Goal: Register for event/course

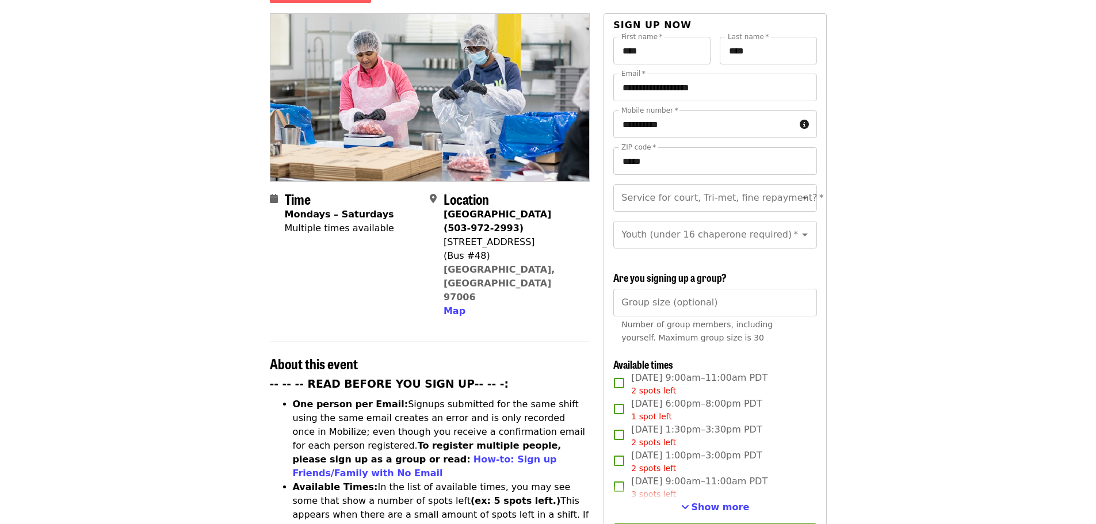
scroll to position [173, 0]
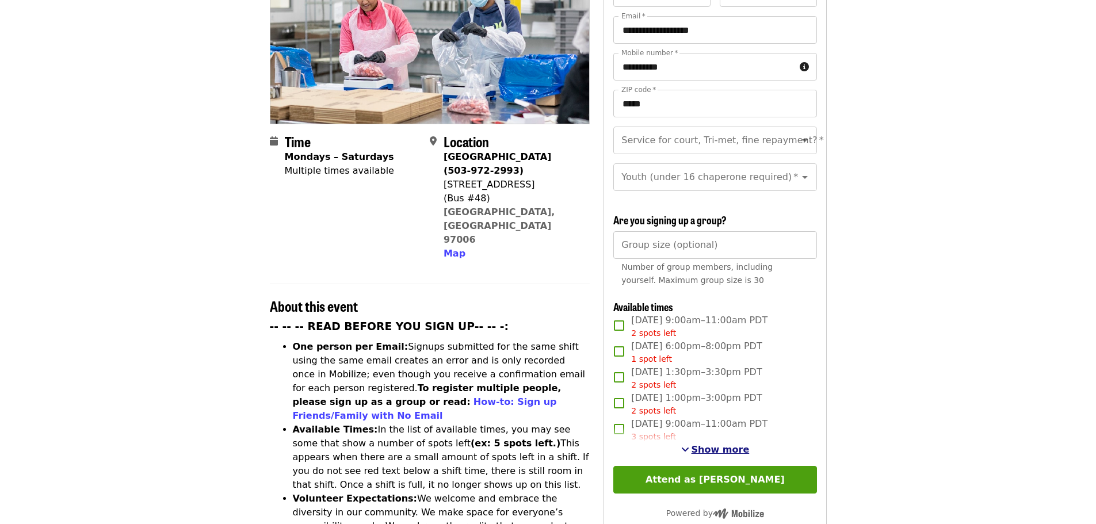
click at [732, 450] on span "Show more" at bounding box center [720, 449] width 58 height 11
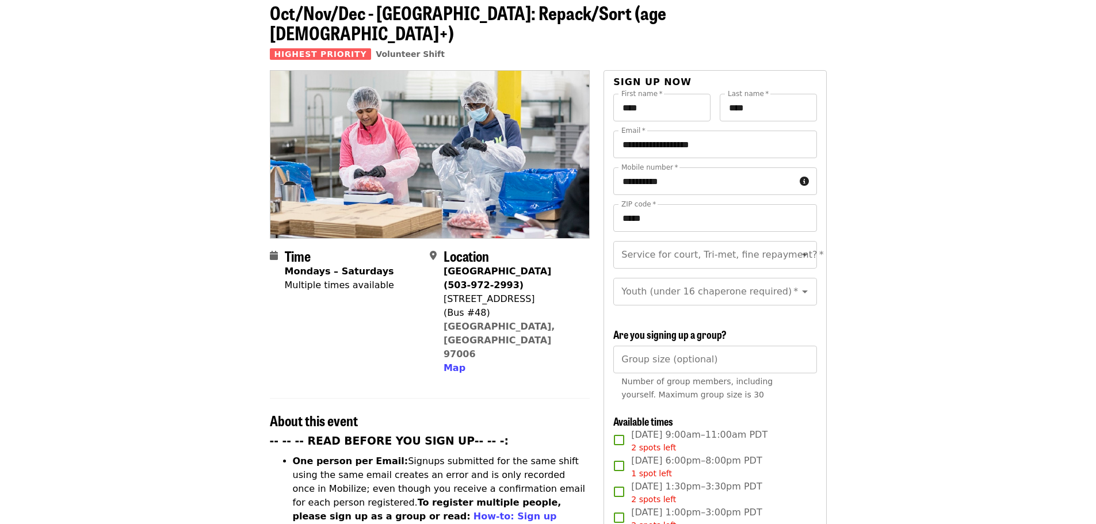
scroll to position [0, 0]
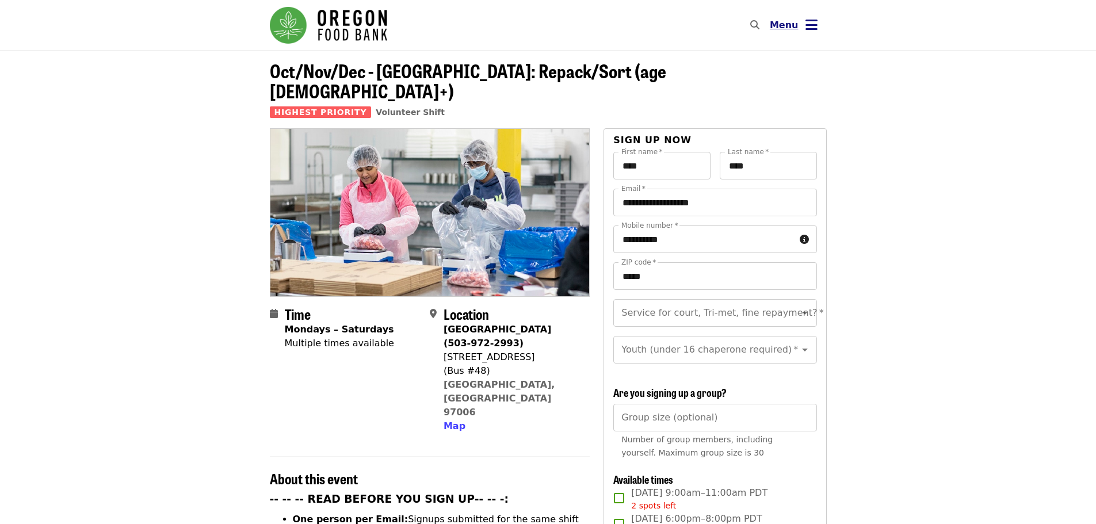
click at [810, 20] on icon "bars icon" at bounding box center [811, 25] width 12 height 17
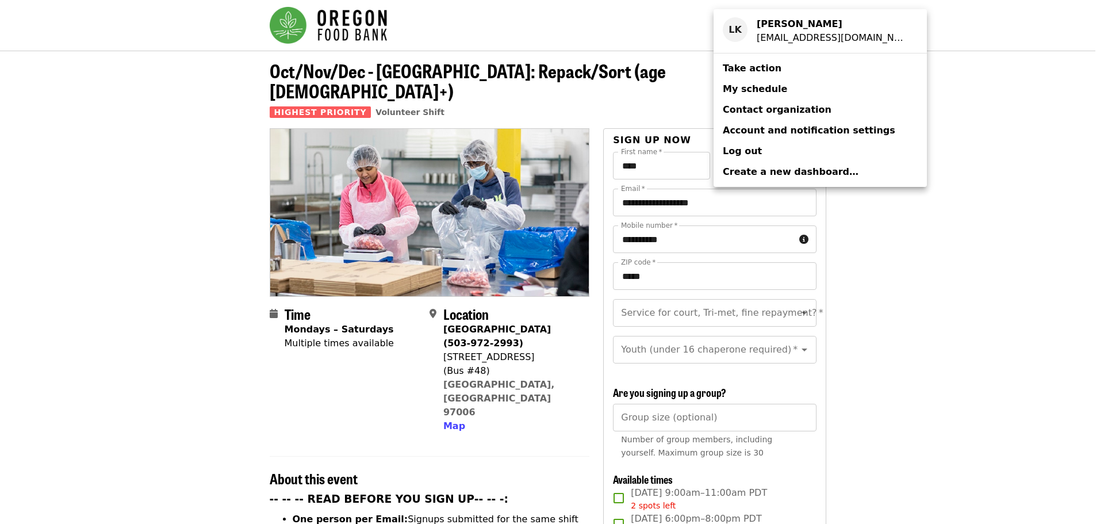
click at [760, 85] on span "My schedule" at bounding box center [755, 88] width 64 height 11
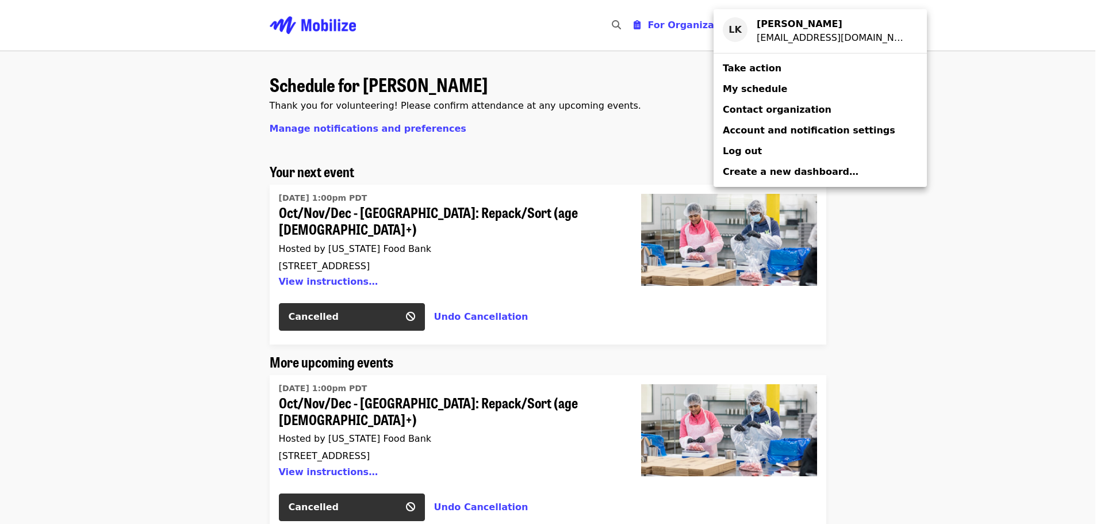
click at [748, 86] on span "My schedule" at bounding box center [755, 88] width 64 height 11
click at [1001, 216] on div "Account menu" at bounding box center [552, 262] width 1104 height 524
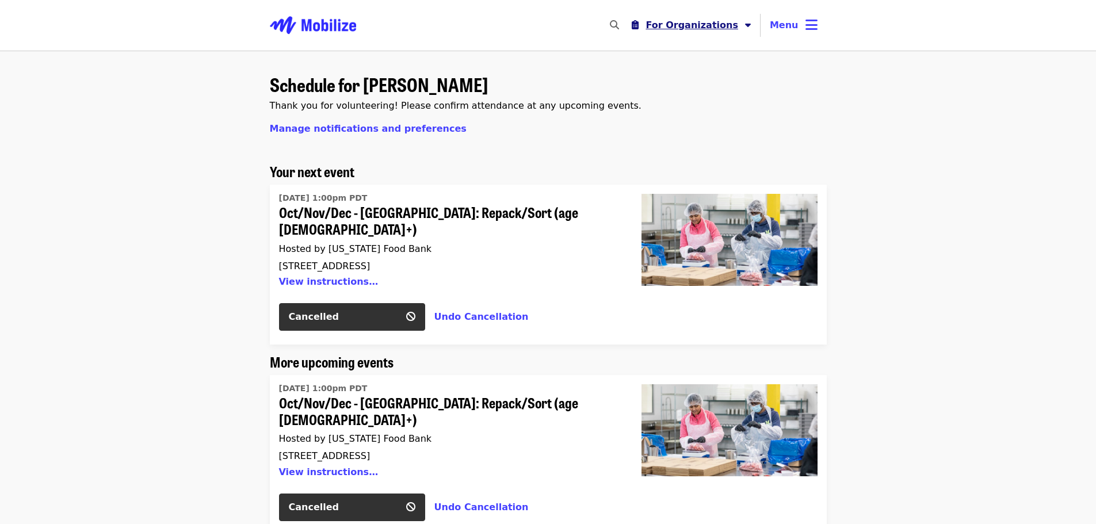
click at [738, 24] on span "For Organizations" at bounding box center [691, 25] width 93 height 11
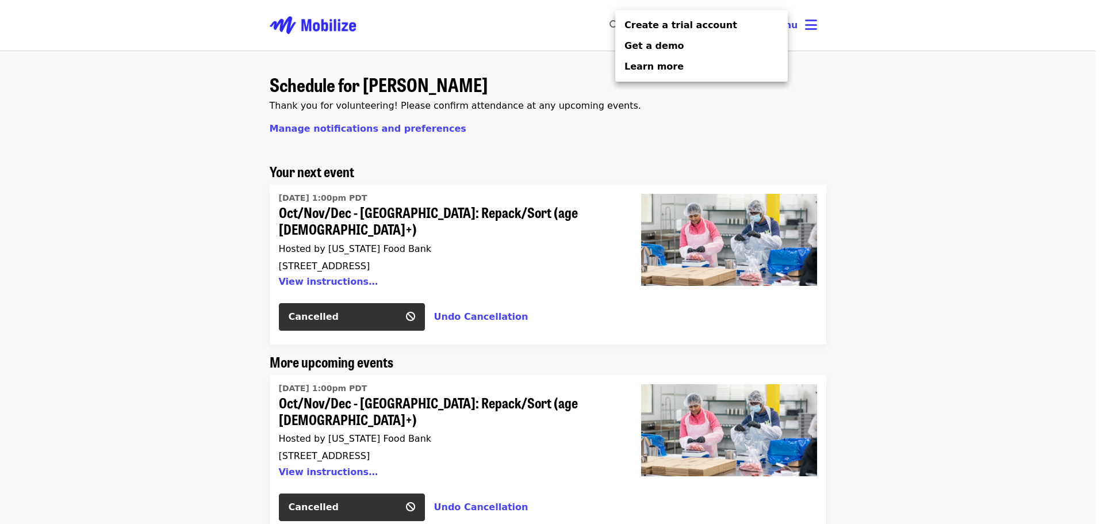
click at [833, 21] on div "Organizer Menu" at bounding box center [552, 262] width 1104 height 524
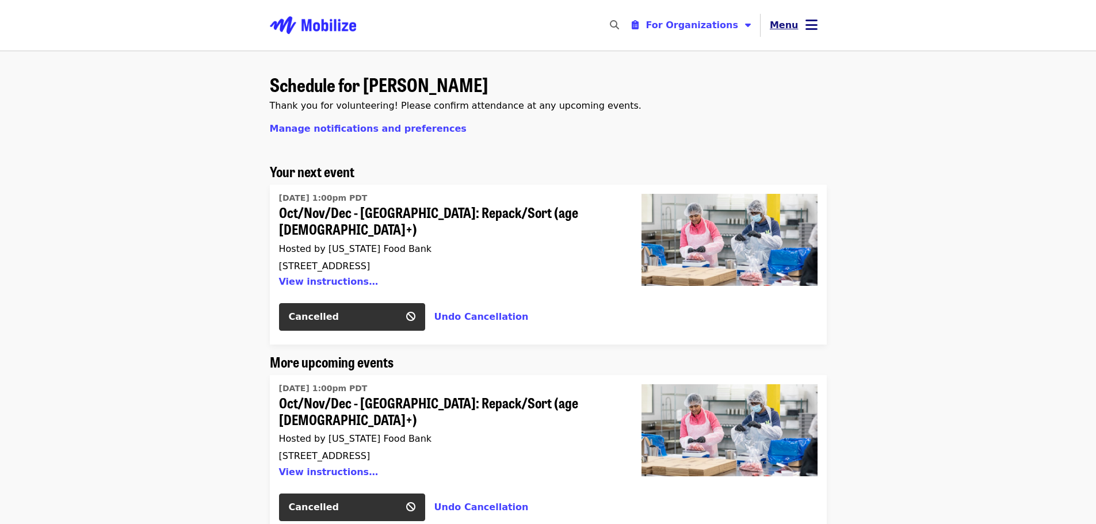
click at [814, 24] on icon "bars icon" at bounding box center [811, 25] width 12 height 17
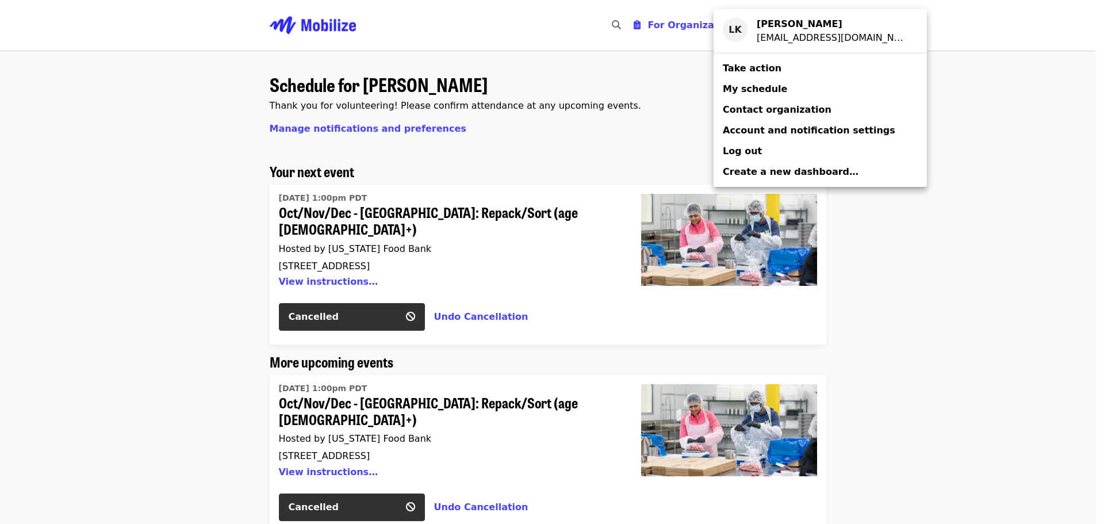
click at [768, 88] on span "My schedule" at bounding box center [755, 88] width 64 height 11
click at [762, 83] on span "My schedule" at bounding box center [755, 88] width 64 height 11
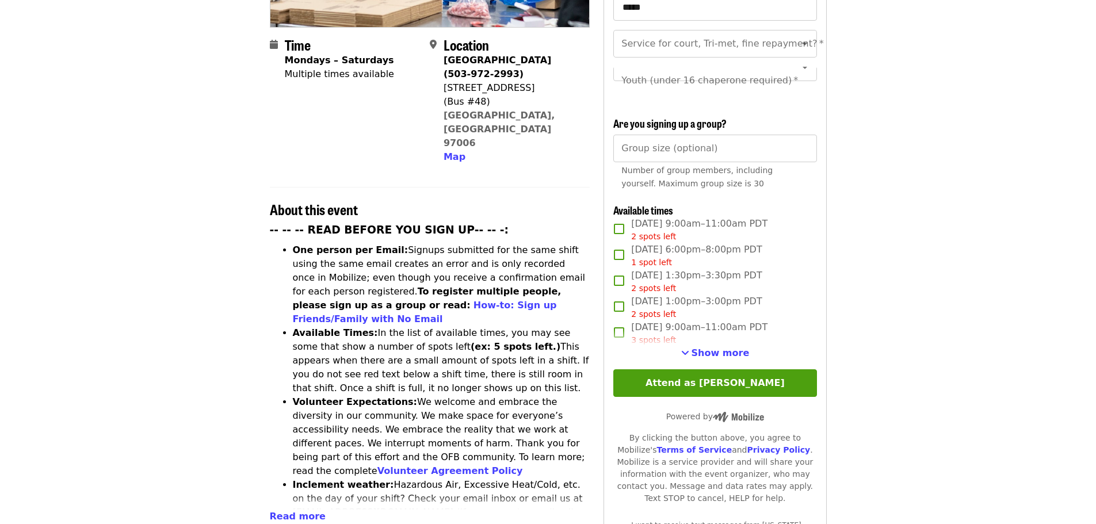
scroll to position [403, 0]
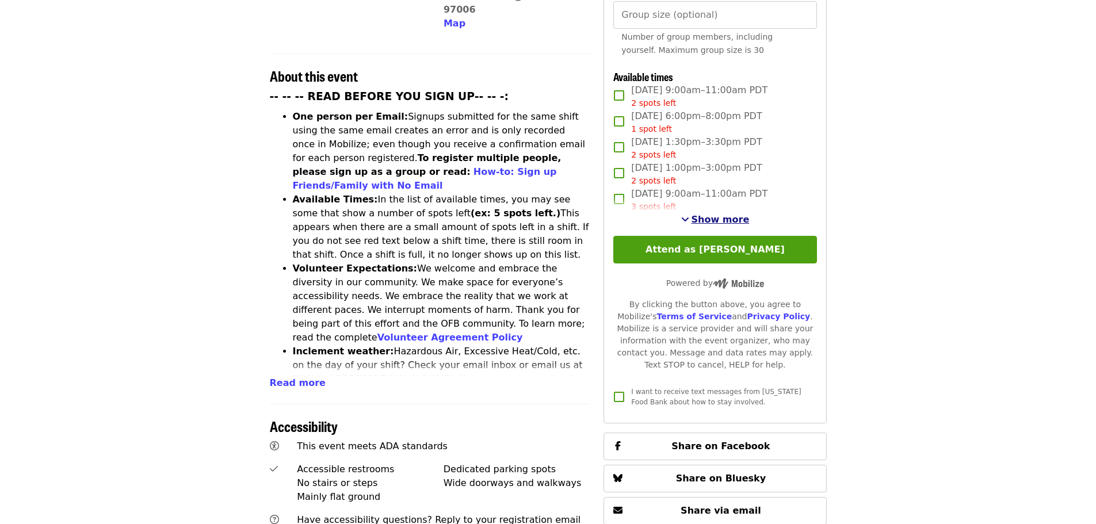
click at [707, 217] on span "Show more" at bounding box center [720, 219] width 58 height 11
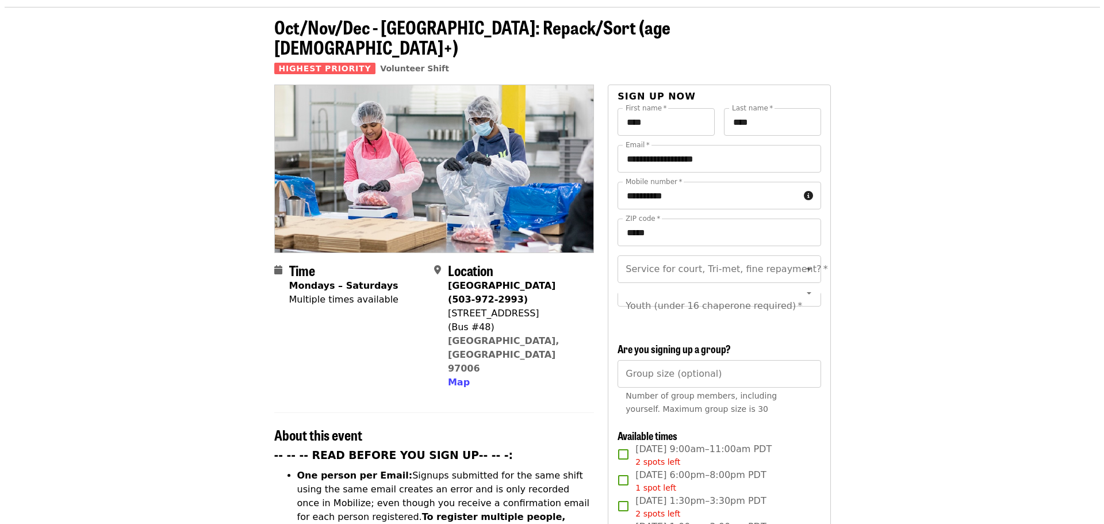
scroll to position [0, 0]
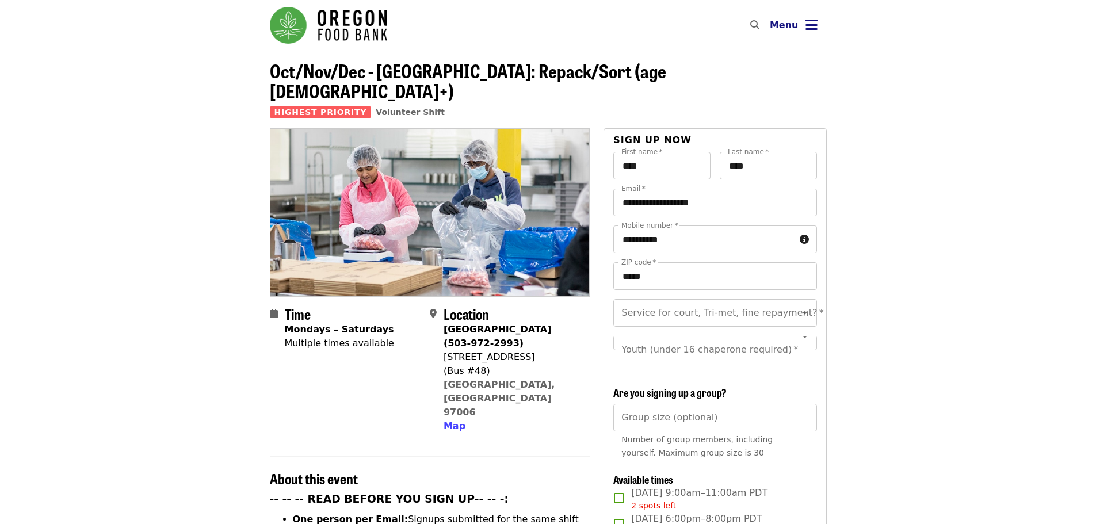
click at [805, 21] on icon "bars icon" at bounding box center [811, 25] width 12 height 17
click at [809, 28] on icon "bars icon" at bounding box center [811, 25] width 12 height 17
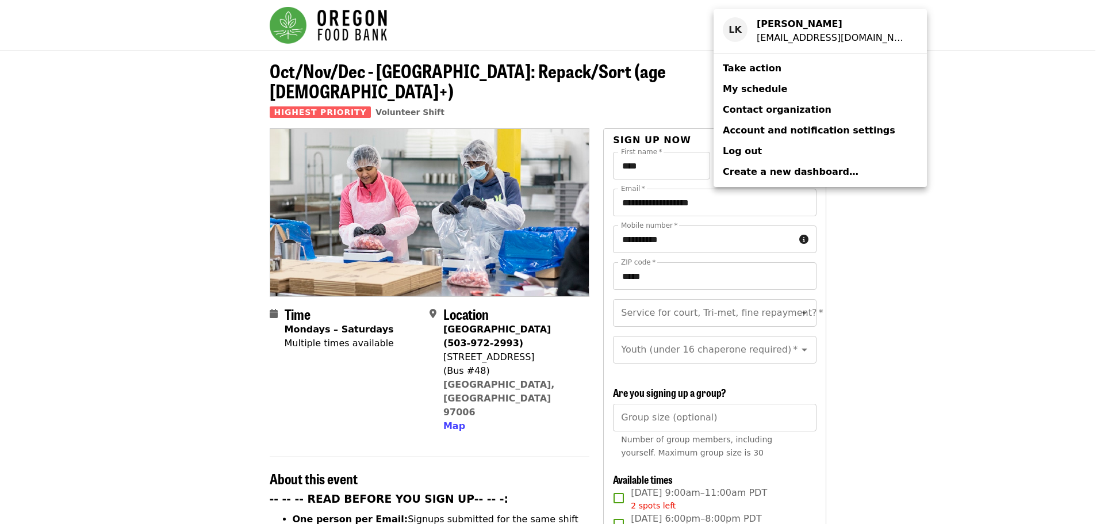
click at [780, 85] on link "My schedule" at bounding box center [820, 89] width 213 height 21
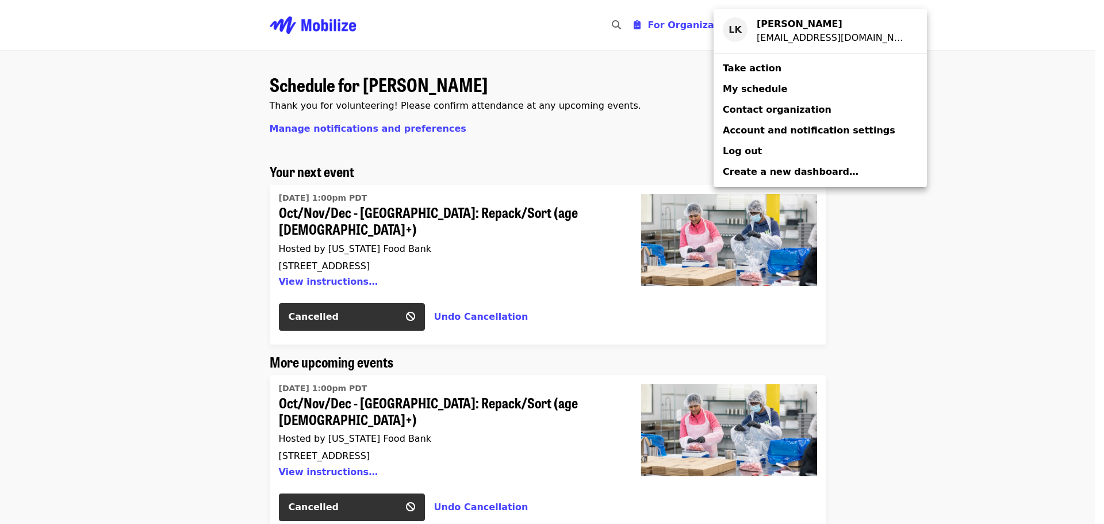
click at [770, 96] on link "My schedule" at bounding box center [820, 89] width 213 height 21
click at [684, 124] on div "Account menu" at bounding box center [552, 262] width 1104 height 524
